Goal: Information Seeking & Learning: Find specific fact

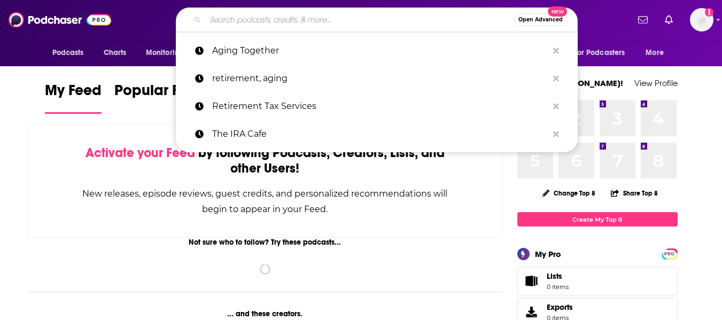
click at [278, 20] on input "Search podcasts, credits, & more..." at bounding box center [359, 19] width 308 height 17
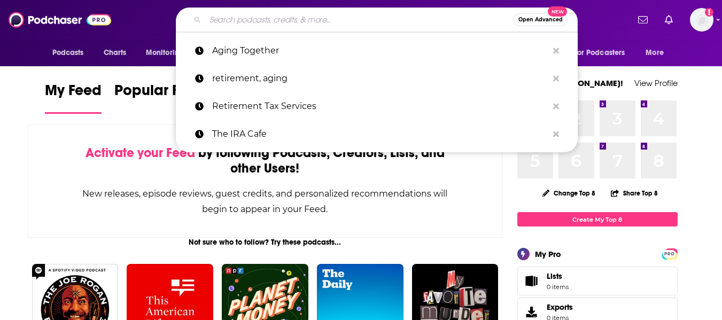
paste input "Empowered Relationship"
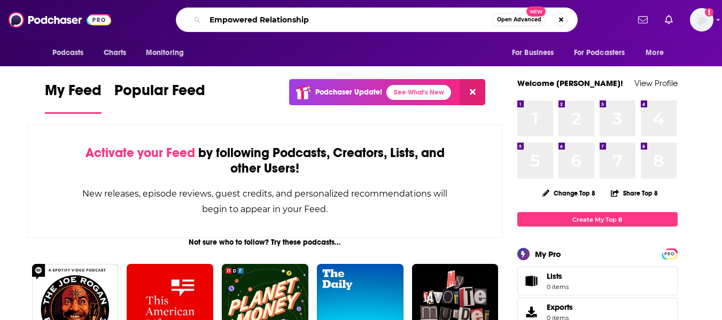
type input "Empowered Relationship"
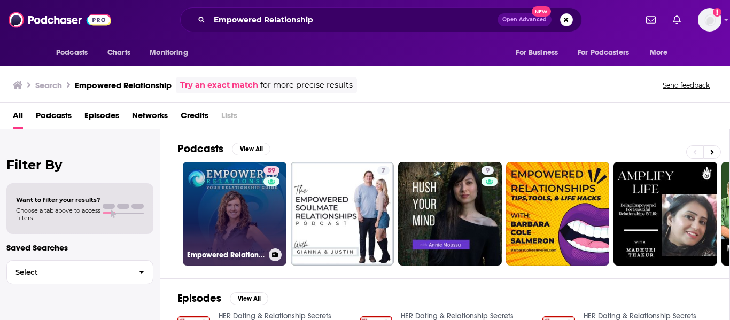
click at [223, 181] on link "59 Empowered Relationship Podcast: Your Relationship Resource And Guide" at bounding box center [235, 214] width 104 height 104
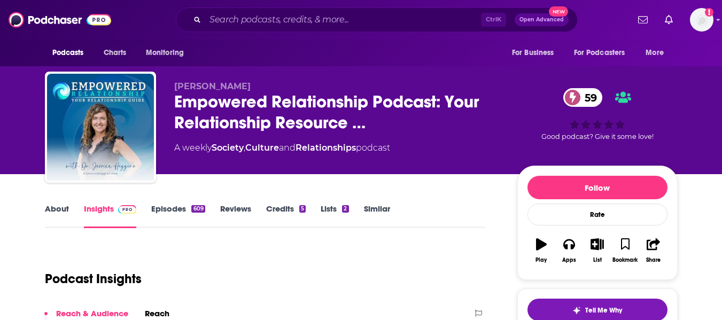
click at [48, 220] on link "About" at bounding box center [57, 216] width 24 height 25
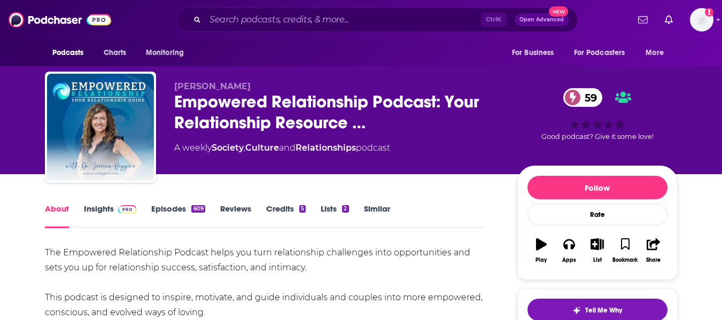
click at [89, 217] on link "Insights" at bounding box center [110, 216] width 53 height 25
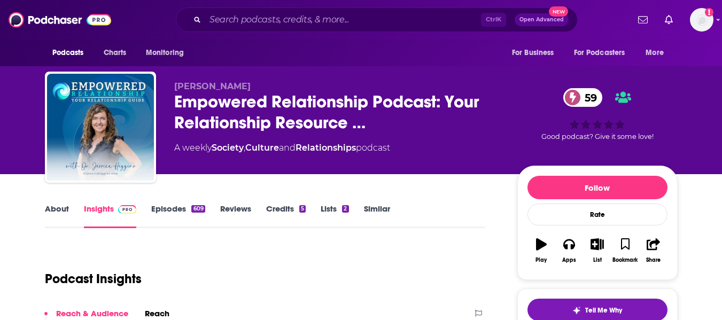
click at [0, 170] on div "[PERSON_NAME] Empowered Relationship Podcast: Your Relationship Resource … 59 A…" at bounding box center [361, 87] width 722 height 174
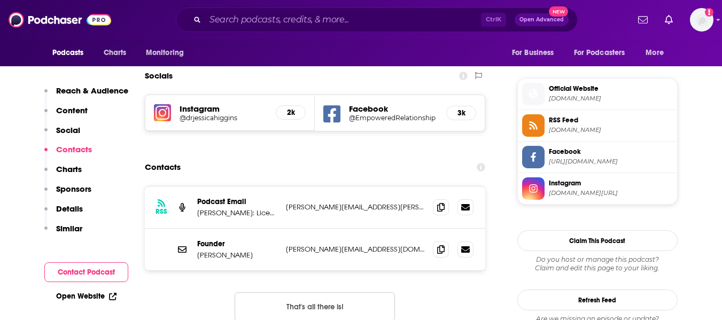
scroll to position [927, 0]
drag, startPoint x: 198, startPoint y: 146, endPoint x: 257, endPoint y: 146, distance: 59.8
click at [257, 208] on p "[PERSON_NAME]: Licensed [MEDICAL_DATA], Relationship Coach & Transformational C…" at bounding box center [237, 212] width 80 height 9
copy p "[PERSON_NAME]:"
click at [439, 244] on icon at bounding box center [440, 248] width 7 height 9
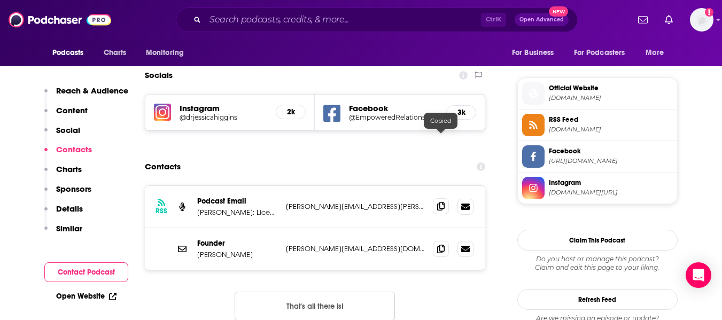
click at [437, 202] on icon at bounding box center [440, 206] width 7 height 9
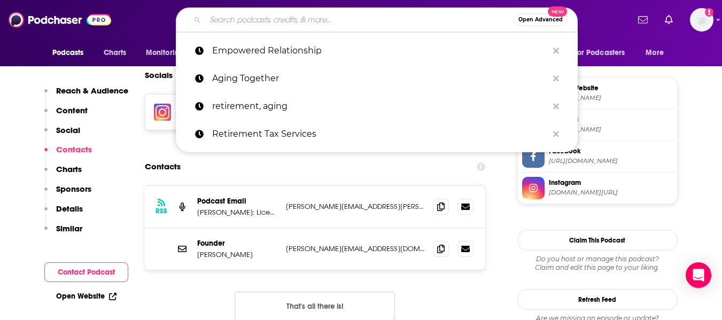
click at [239, 27] on input "Search podcasts, credits, & more..." at bounding box center [359, 19] width 308 height 17
paste input "The Journey of Attachment with [PERSON_NAME]"
type input "The Journey of Attachment with [PERSON_NAME]"
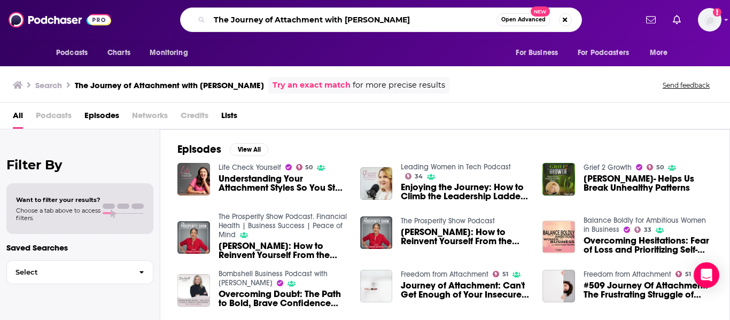
click at [386, 21] on input "The Journey of Attachment with [PERSON_NAME]" at bounding box center [352, 19] width 287 height 17
type input "The Journey of Attachment"
